Goal: Information Seeking & Learning: Learn about a topic

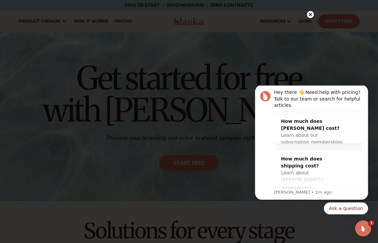
click at [51, 16] on circle at bounding box center [310, 14] width 7 height 7
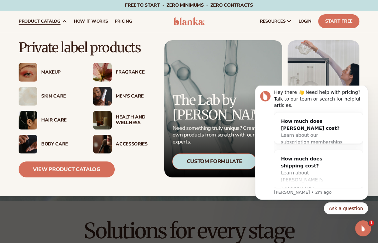
click at [51, 43] on div "Makeup" at bounding box center [49, 72] width 61 height 19
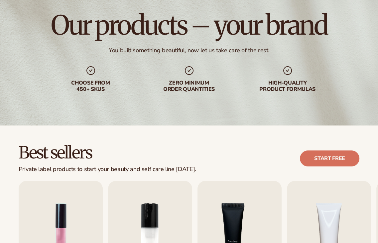
scroll to position [133, 0]
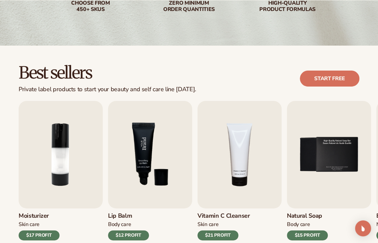
click at [142, 162] on img "3 / 9" at bounding box center [150, 154] width 84 height 107
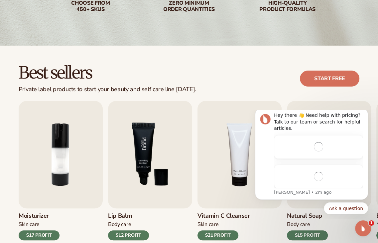
scroll to position [0, 0]
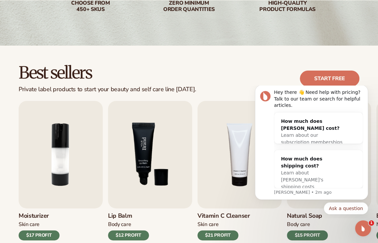
click at [163, 161] on img "3 / 9" at bounding box center [150, 154] width 84 height 107
click at [366, 89] on icon "Dismiss notification" at bounding box center [366, 87] width 4 height 4
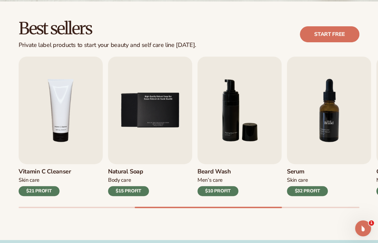
scroll to position [266, 0]
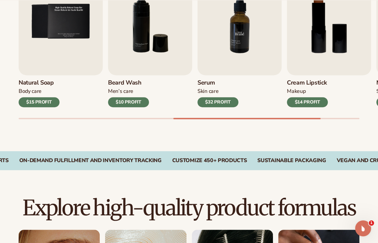
click at [223, 74] on img "7 / 9" at bounding box center [239, 21] width 84 height 107
click at [136, 103] on div "$10 PROFIT" at bounding box center [128, 102] width 41 height 10
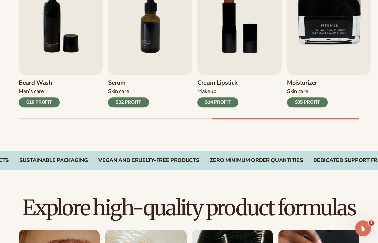
click at [211, 99] on div "$14 PROFIT" at bounding box center [217, 102] width 41 height 10
click at [223, 59] on img "8 / 9" at bounding box center [239, 21] width 84 height 107
click at [222, 59] on img "8 / 9" at bounding box center [239, 21] width 84 height 107
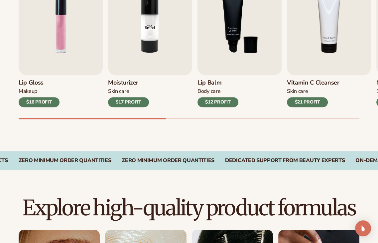
click at [152, 73] on img "2 / 9" at bounding box center [150, 21] width 84 height 107
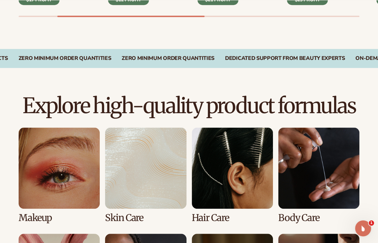
scroll to position [565, 0]
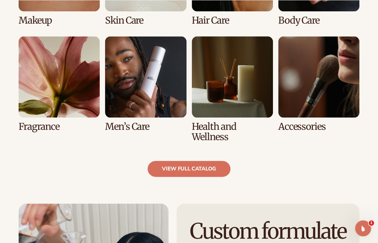
click at [149, 95] on link "6 / 8" at bounding box center [145, 83] width 81 height 95
